Goal: Task Accomplishment & Management: Manage account settings

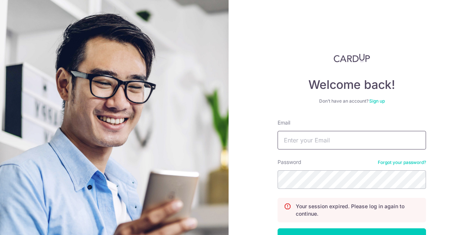
click at [378, 136] on input "Email" at bounding box center [352, 140] width 149 height 19
type input "[PERSON_NAME][EMAIL_ADDRESS][DOMAIN_NAME]"
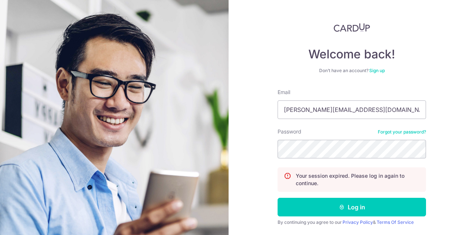
scroll to position [36, 0]
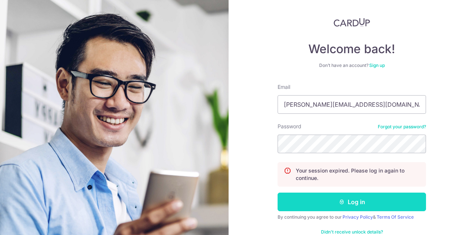
click at [327, 197] on button "Log in" at bounding box center [352, 201] width 149 height 19
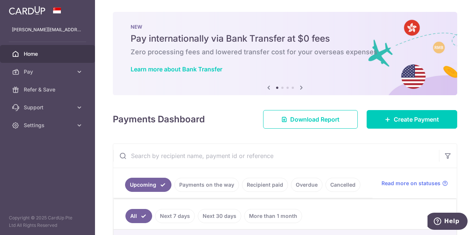
click at [55, 58] on link "Home" at bounding box center [47, 54] width 95 height 18
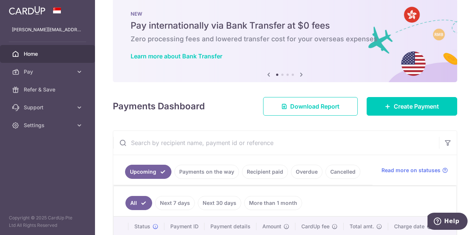
scroll to position [3, 0]
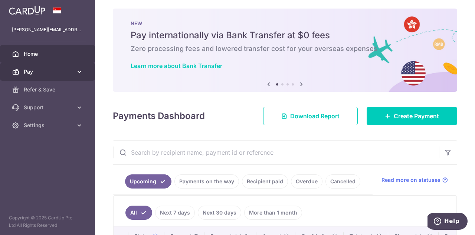
click at [35, 72] on span "Pay" at bounding box center [48, 71] width 49 height 7
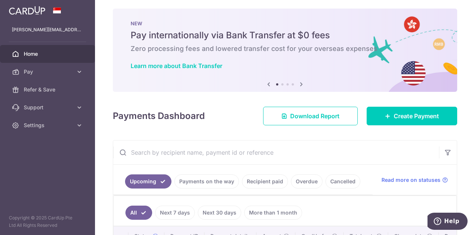
click at [42, 55] on span "Home" at bounding box center [48, 53] width 49 height 7
